Goal: Transaction & Acquisition: Purchase product/service

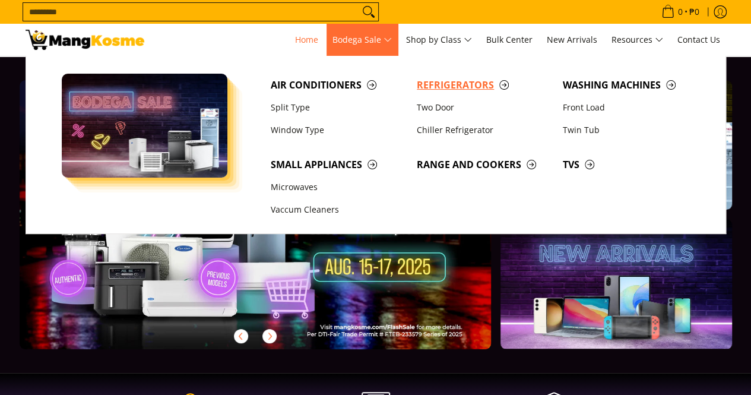
click at [458, 87] on span "Refrigerators" at bounding box center [484, 85] width 134 height 15
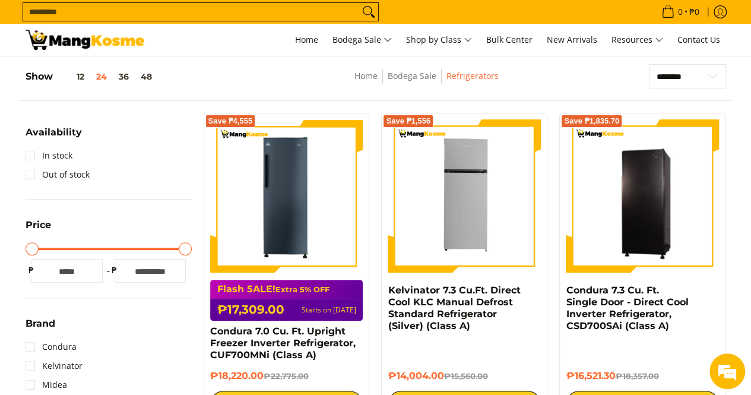
scroll to position [297, 0]
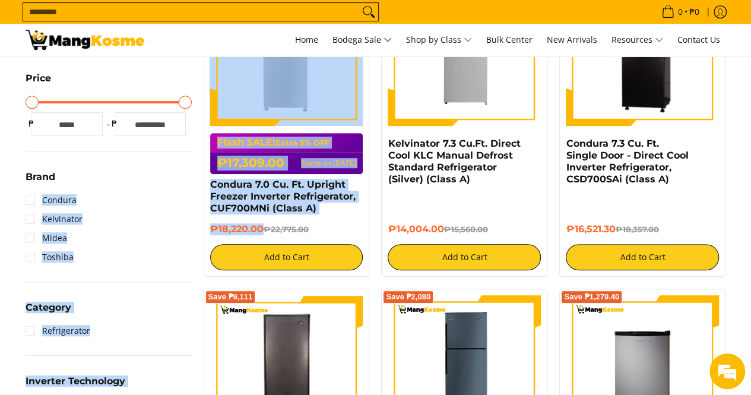
drag, startPoint x: 262, startPoint y: 227, endPoint x: 197, endPoint y: 184, distance: 78.9
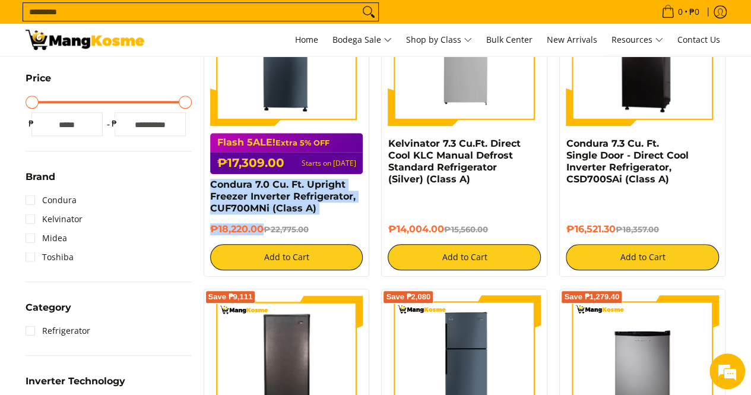
click at [199, 186] on div "Save ₱4,555 Flash 5ALE! Extra 5% OFF ₱17,309.00 Starts on Aug 15 Condura 7.0 Cu…" at bounding box center [287, 121] width 178 height 311
copy div "Condura 7.0 Cu. Ft. Upright Freezer Inverter Refrigerator, CUF700MNi (Class A) …"
